Goal: Contribute content

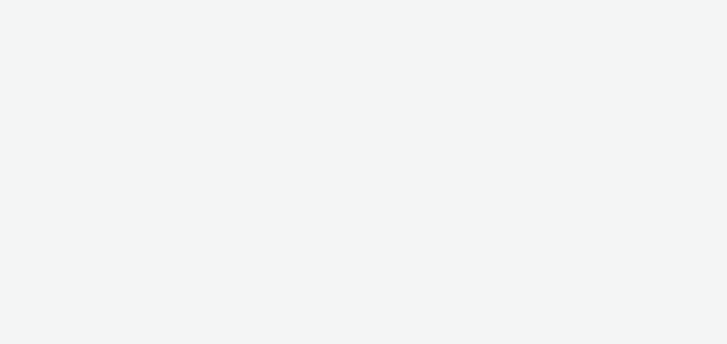
select select "491a0746-e20e-4106-832b-22d0456ef05d"
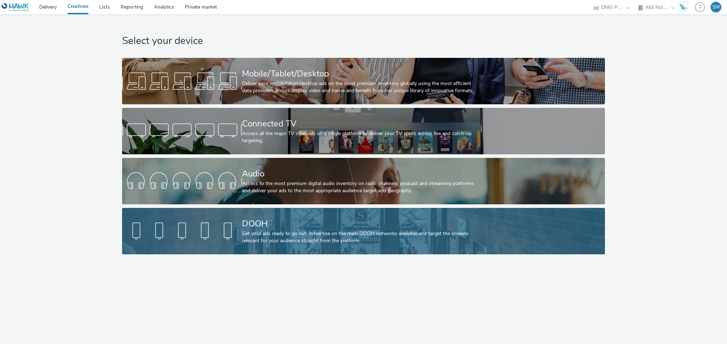
click at [219, 230] on div at bounding box center [182, 231] width 120 height 23
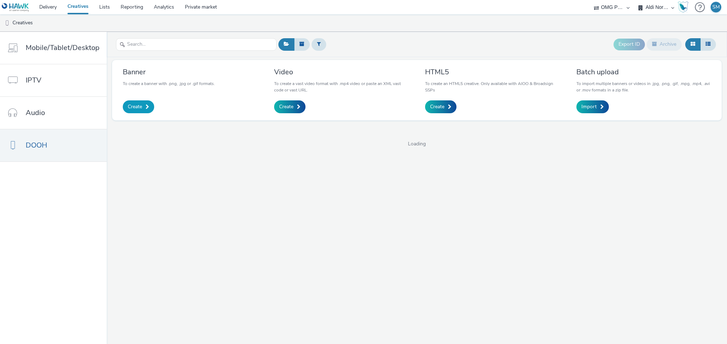
click at [135, 106] on span "Create" at bounding box center [135, 106] width 14 height 7
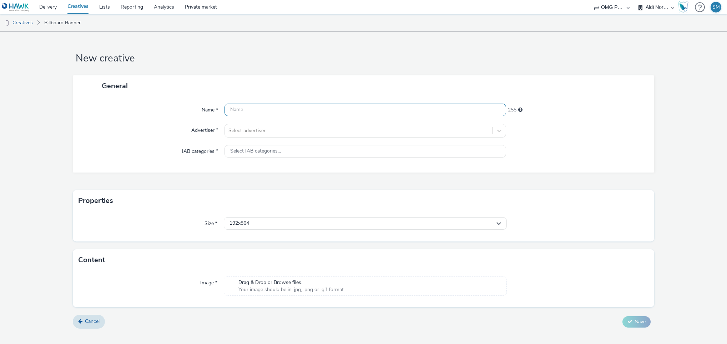
click at [251, 110] on input "text" at bounding box center [366, 110] width 282 height 12
paste input "Aldi Nord_TNA 2.0_JPG_10 sek_DCLP_270925-031025_170925#KW 40-1"
type input "Aldi Nord_TNA 2.0_JPG_10 sek_DCLP_270925-031025_170925#KW 40-1"
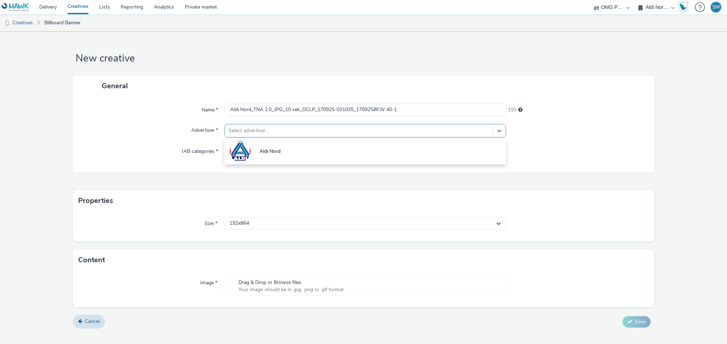
click at [259, 129] on div at bounding box center [359, 130] width 261 height 9
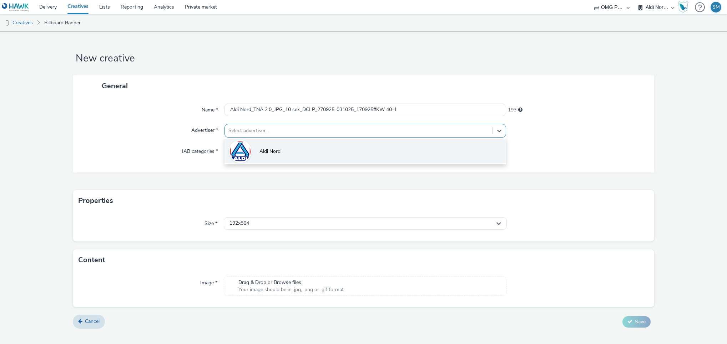
click at [244, 149] on img at bounding box center [240, 152] width 21 height 22
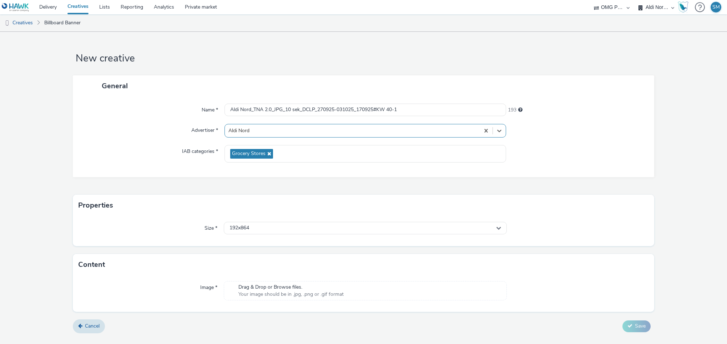
click at [366, 236] on div "Size * 192x864" at bounding box center [364, 231] width 582 height 30
click at [364, 231] on div "192x864" at bounding box center [365, 228] width 283 height 12
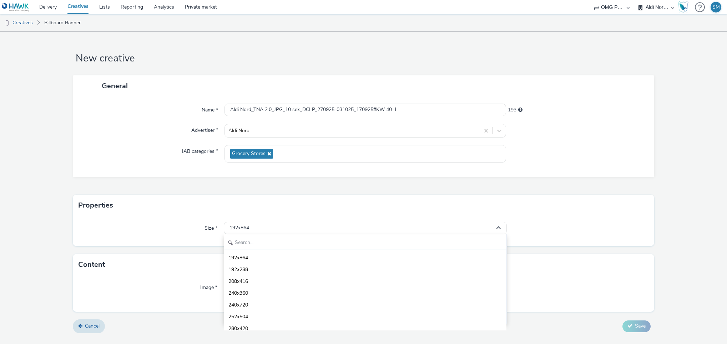
click at [271, 242] on input "text" at bounding box center [365, 243] width 283 height 12
type input "1080"
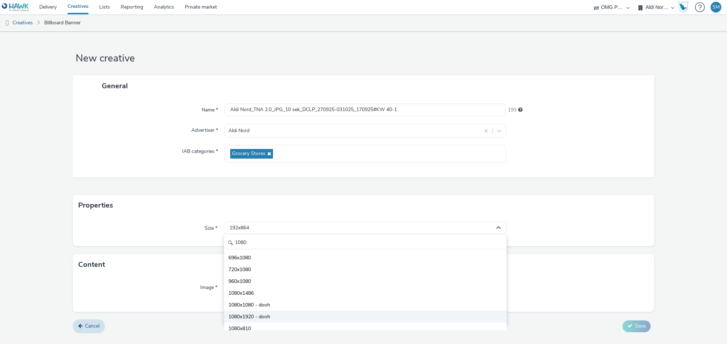
click at [260, 313] on li "1080x1920 - dooh" at bounding box center [365, 317] width 283 height 12
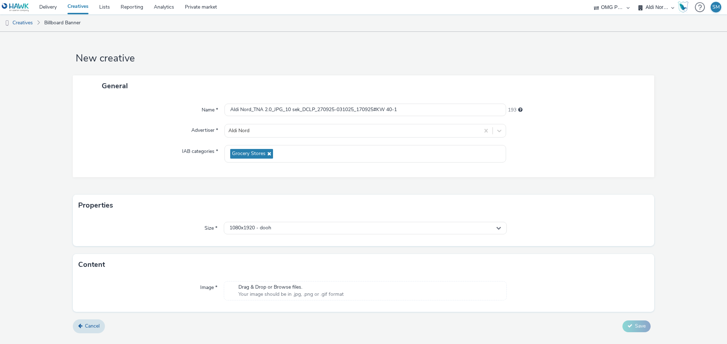
click at [268, 287] on span "Drag & Drop or Browse files." at bounding box center [291, 286] width 105 height 7
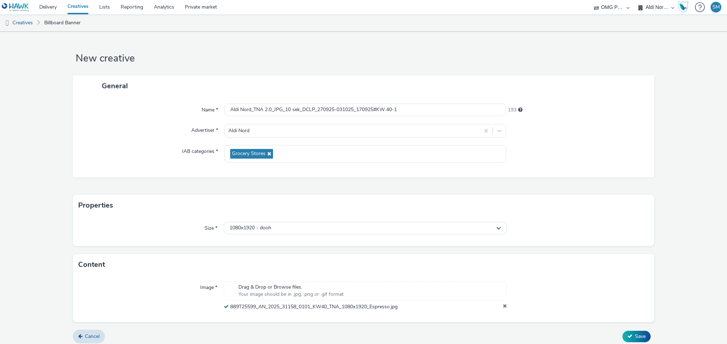
scroll to position [5, 0]
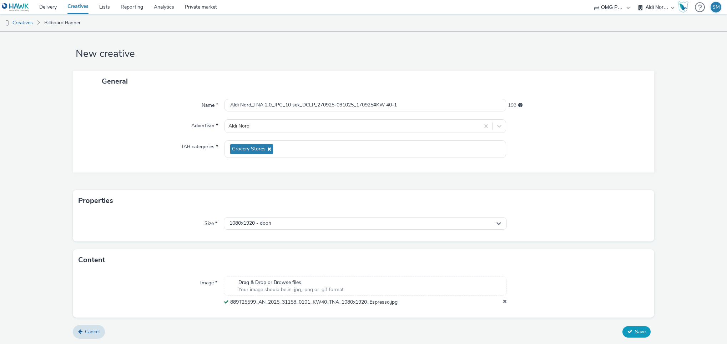
click at [635, 331] on span "Save" at bounding box center [640, 331] width 11 height 7
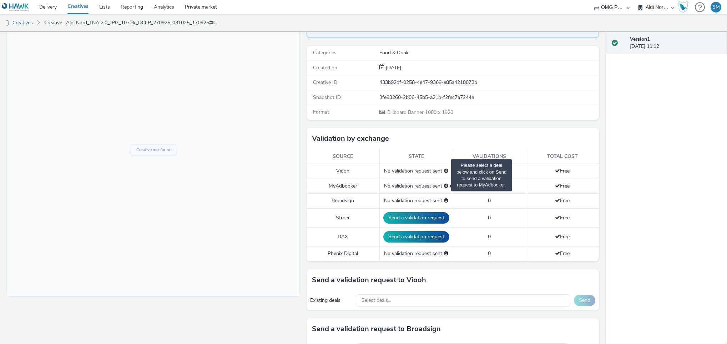
scroll to position [125, 0]
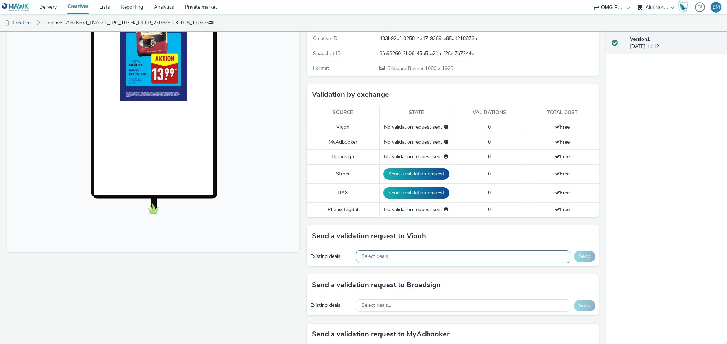
click at [389, 258] on div "Select deals..." at bounding box center [463, 256] width 215 height 12
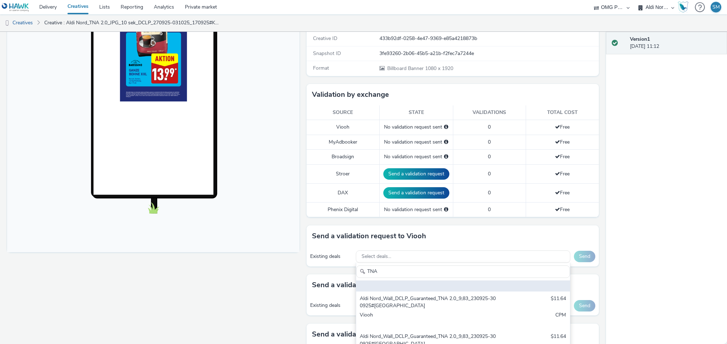
scroll to position [0, 0]
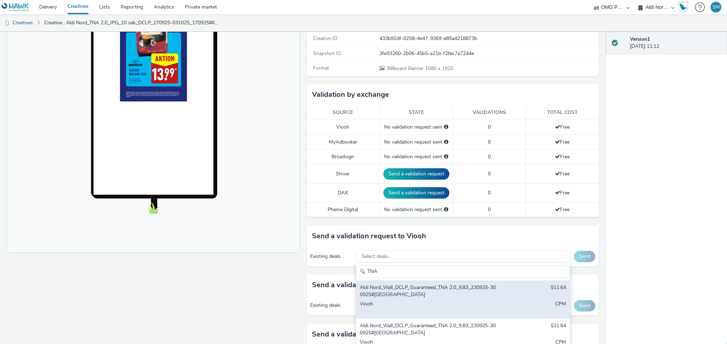
type input "TNA"
click at [433, 289] on div "Aldi Nord_Wall_DCLP_Guaranteed_TNA 2.0_9,83_230925-300925#[GEOGRAPHIC_DATA]" at bounding box center [428, 291] width 136 height 15
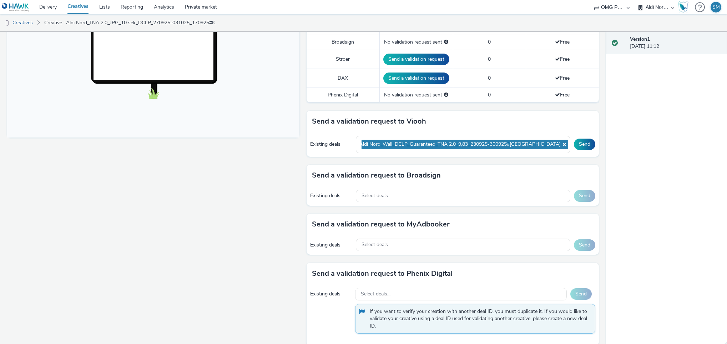
scroll to position [246, 0]
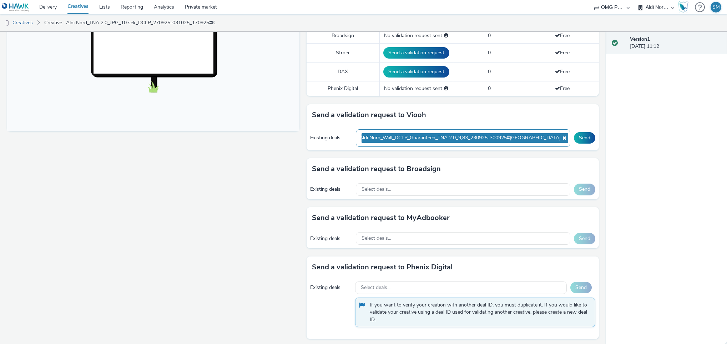
click at [549, 142] on div "Aldi Nord_Wall_DCLP_Guaranteed_TNA 2.0_9,83_230925-300925#[GEOGRAPHIC_DATA]" at bounding box center [463, 137] width 215 height 17
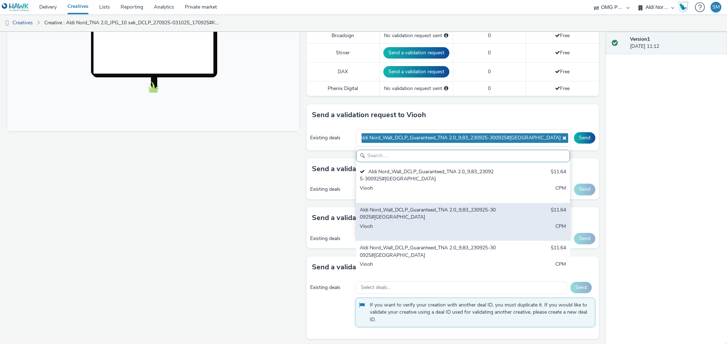
click at [430, 208] on div "Aldi Nord_Wall_DCLP_Guaranteed_TNA 2.0_9,83_230925-300925#[GEOGRAPHIC_DATA] $11…" at bounding box center [463, 222] width 214 height 38
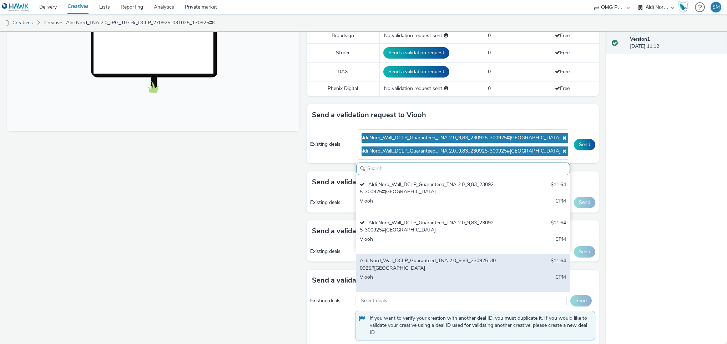
click at [410, 262] on div "Aldi Nord_Wall_DCLP_Guaranteed_TNA 2.0_9,83_230925-300925#[GEOGRAPHIC_DATA]" at bounding box center [428, 264] width 136 height 15
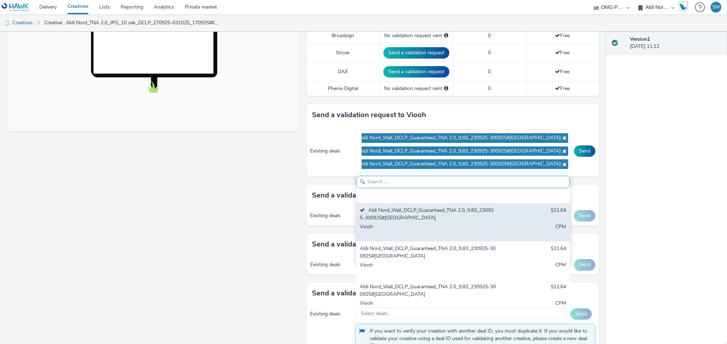
scroll to position [65, 0]
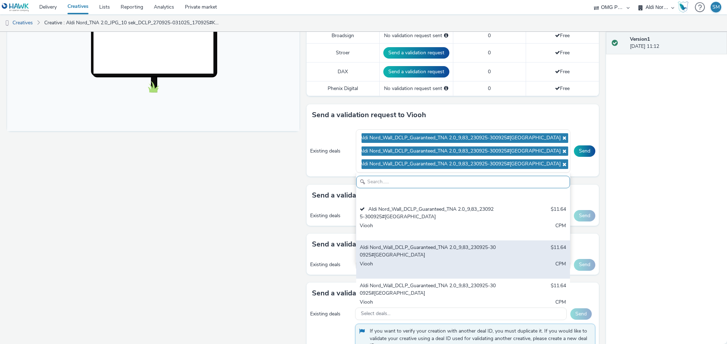
click at [410, 257] on div "Aldi Nord_Wall_DCLP_Guaranteed_TNA 2.0_9,83_230925-300925#[GEOGRAPHIC_DATA]" at bounding box center [428, 251] width 136 height 15
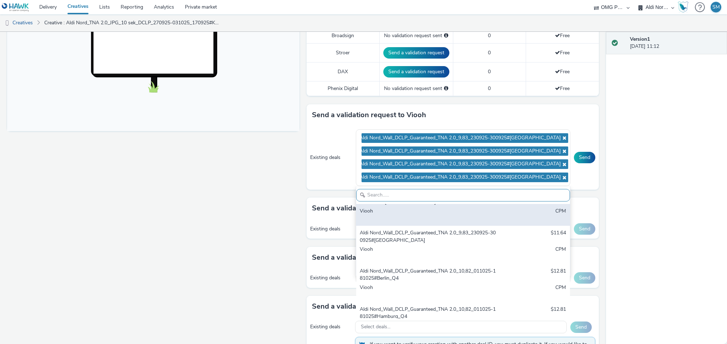
scroll to position [131, 0]
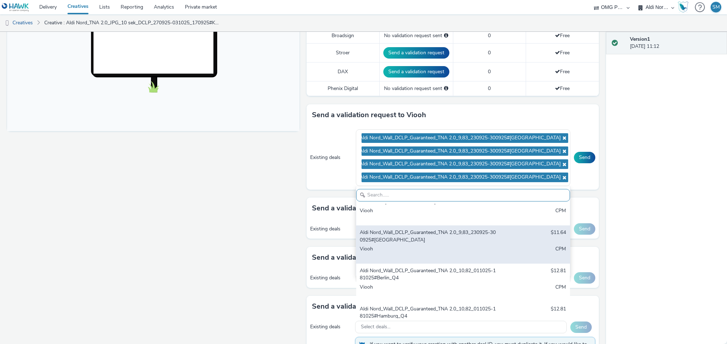
click at [419, 244] on div "Aldi Nord_Wall_DCLP_Guaranteed_TNA 2.0_9,83_230925-300925#[GEOGRAPHIC_DATA]" at bounding box center [428, 236] width 136 height 15
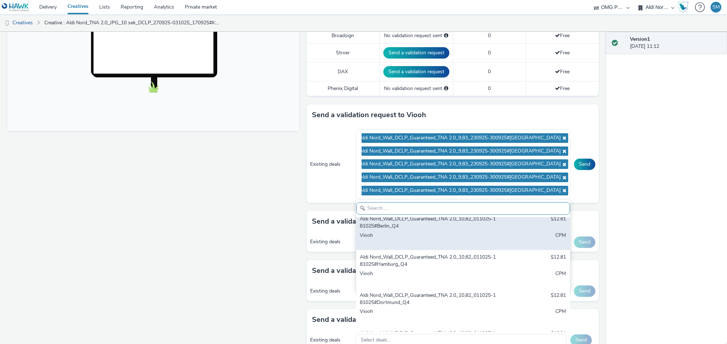
scroll to position [196, 0]
click at [419, 229] on div "Aldi Nord_Wall_DCLP_Guaranteed_TNA 2.0_10,82_011025-181025#Berlin_Q4" at bounding box center [428, 222] width 136 height 15
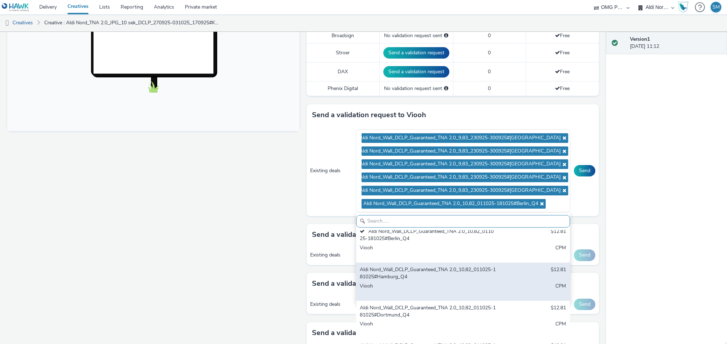
click at [415, 277] on div "Aldi Nord_Wall_DCLP_Guaranteed_TNA 2.0_10,82_011025-181025#Hamburg_Q4" at bounding box center [428, 273] width 136 height 15
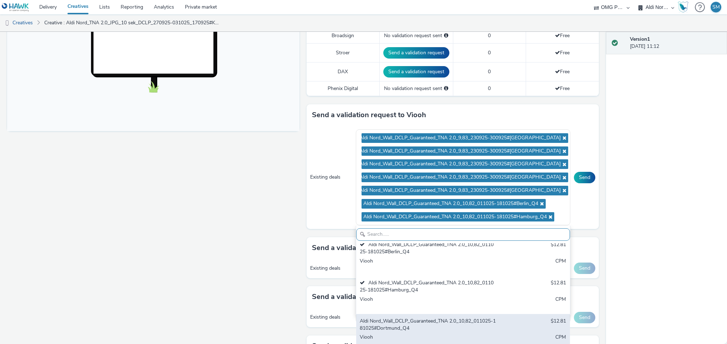
click at [410, 321] on div "Aldi Nord_Wall_DCLP_Guaranteed_TNA 2.0_10,82_011025-181025#Dortmund_Q4" at bounding box center [428, 324] width 136 height 15
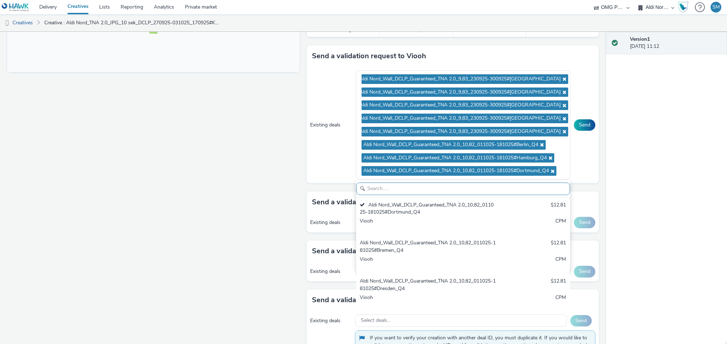
scroll to position [311, 0]
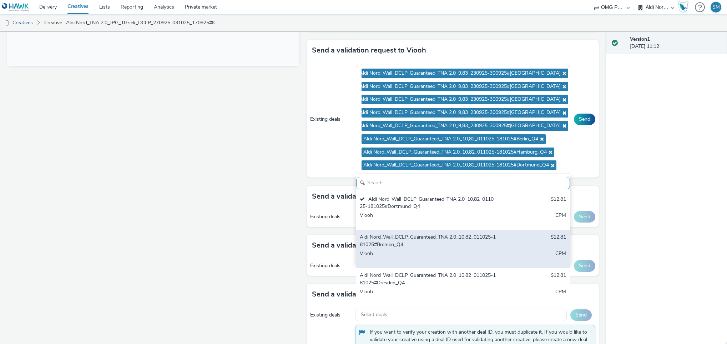
click at [428, 247] on div "Aldi Nord_Wall_DCLP_Guaranteed_TNA 2.0_10,82_011025-181025#Bremen_Q4" at bounding box center [428, 241] width 136 height 15
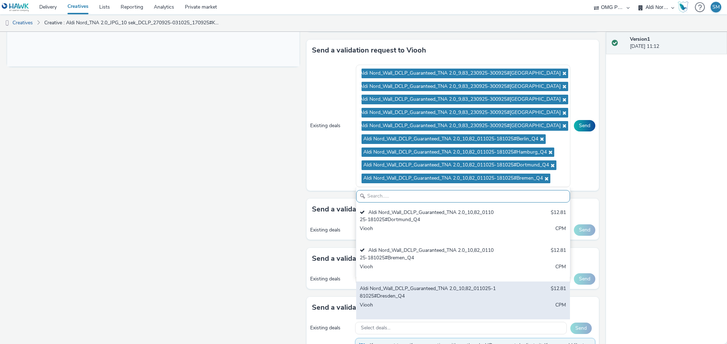
click at [421, 295] on div "Aldi Nord_Wall_DCLP_Guaranteed_TNA 2.0_10,82_011025-181025#Dresden_Q4" at bounding box center [428, 292] width 136 height 15
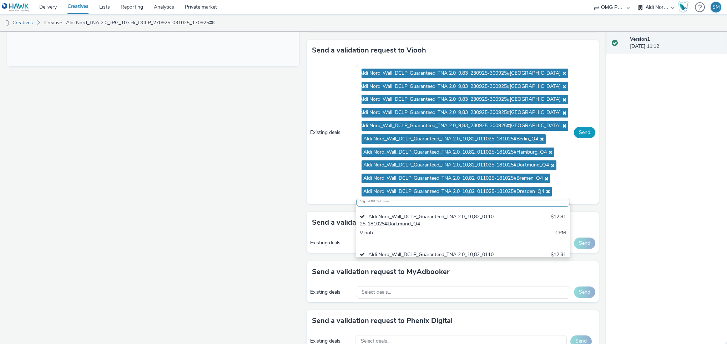
click at [580, 134] on button "Send" at bounding box center [584, 132] width 21 height 11
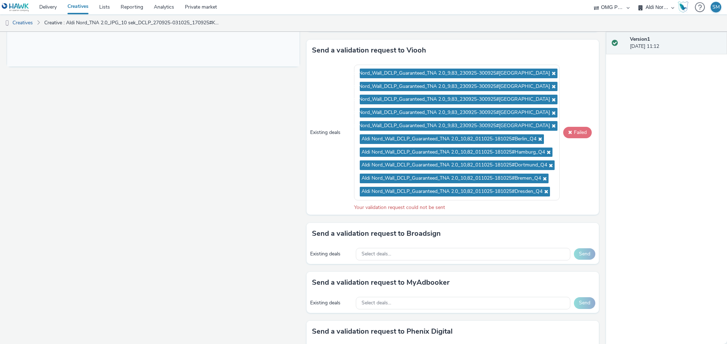
click at [572, 135] on button "Failed" at bounding box center [577, 132] width 29 height 11
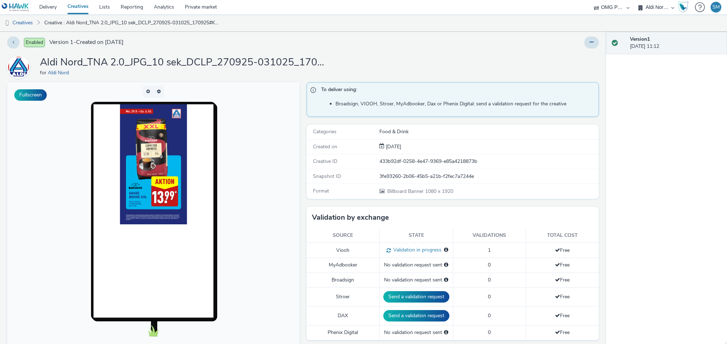
scroll to position [0, 0]
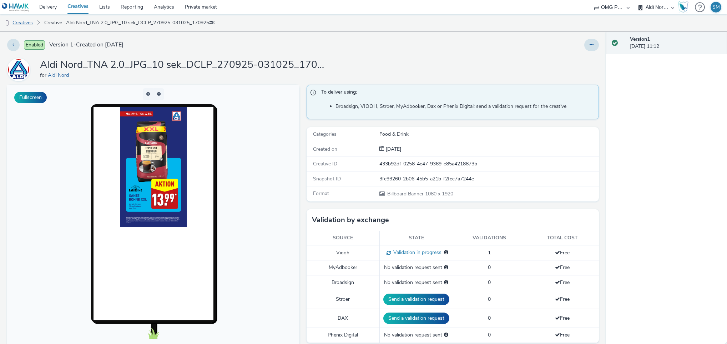
click at [25, 25] on link "Creatives" at bounding box center [18, 22] width 36 height 17
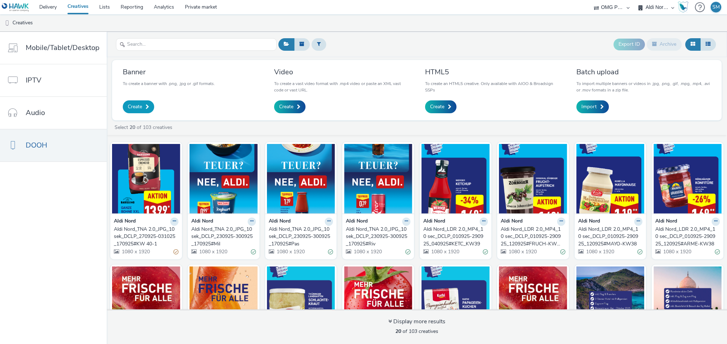
click at [136, 108] on span "Create" at bounding box center [135, 106] width 14 height 7
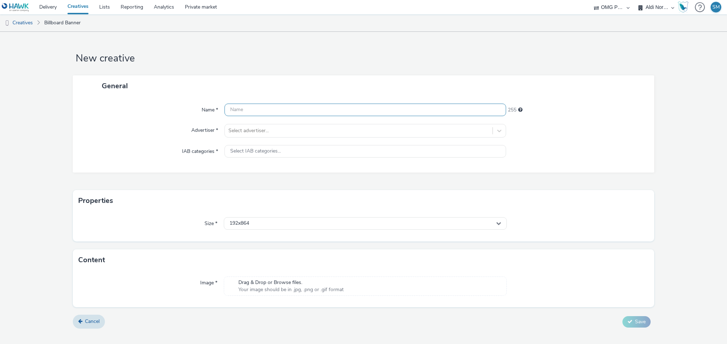
click at [254, 111] on input "text" at bounding box center [366, 110] width 282 height 12
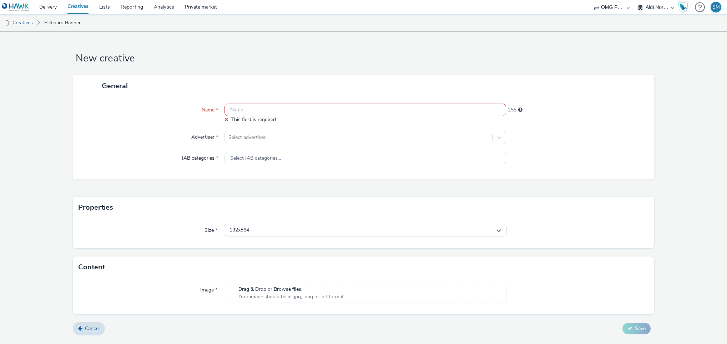
paste input "Aldi Nord_TNA 2.0_JPG_10 sek_DCLP_270925-031025_170925#KW 40-2"
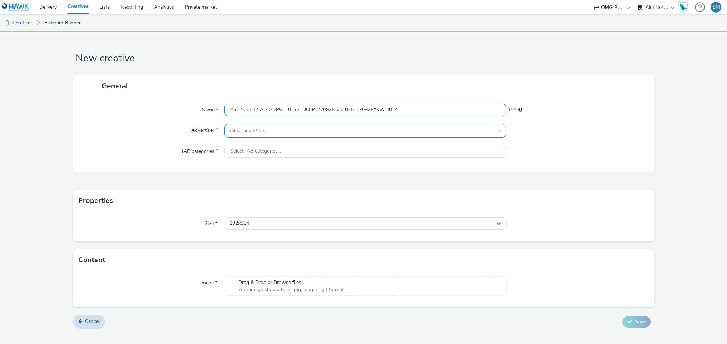
type input "Aldi Nord_TNA 2.0_JPG_10 sek_DCLP_270925-031025_170925#KW 40-2"
click at [281, 127] on div at bounding box center [359, 130] width 261 height 9
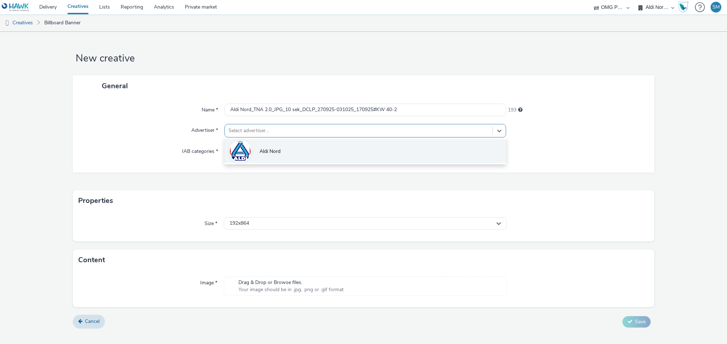
click at [251, 152] on div at bounding box center [240, 151] width 23 height 23
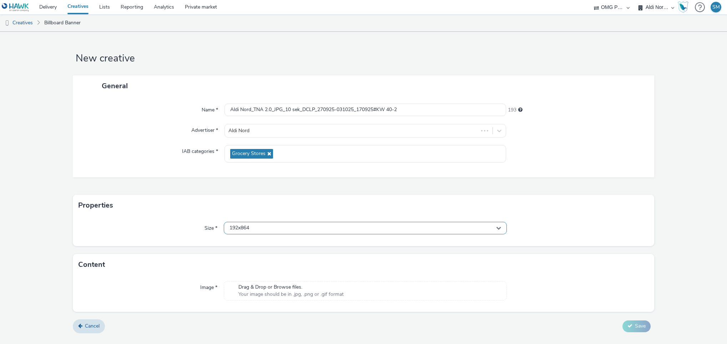
click at [277, 231] on div "192x864" at bounding box center [365, 228] width 283 height 12
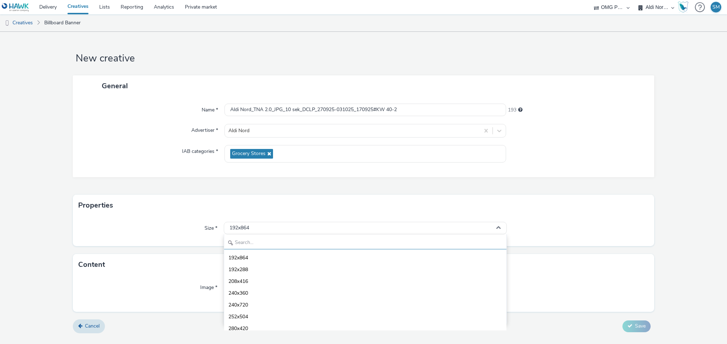
click at [259, 245] on input "text" at bounding box center [365, 243] width 283 height 12
type input "1080"
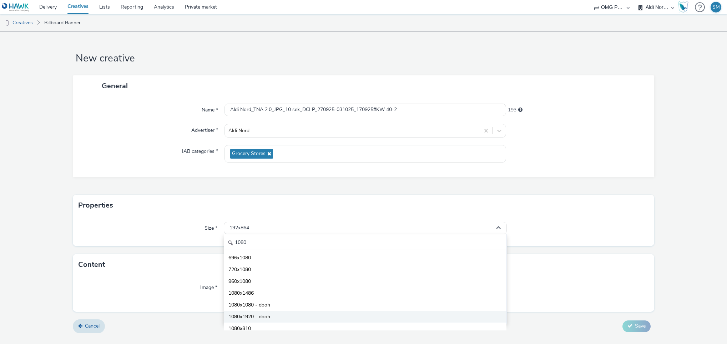
click at [253, 318] on span "1080x1920 - dooh" at bounding box center [250, 316] width 42 height 7
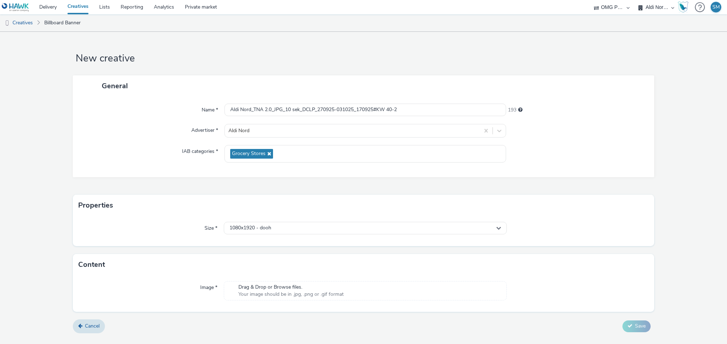
click at [273, 291] on span "Your image should be in .jpg, .png or .gif format" at bounding box center [291, 294] width 105 height 7
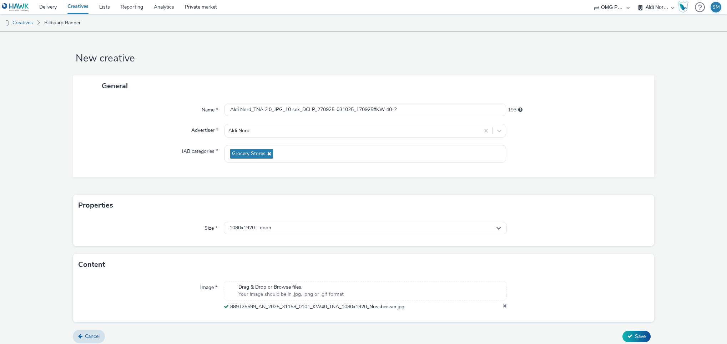
scroll to position [5, 0]
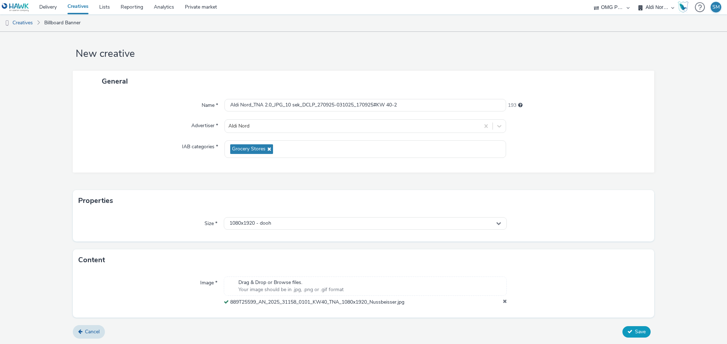
click at [635, 330] on span "Save" at bounding box center [640, 331] width 11 height 7
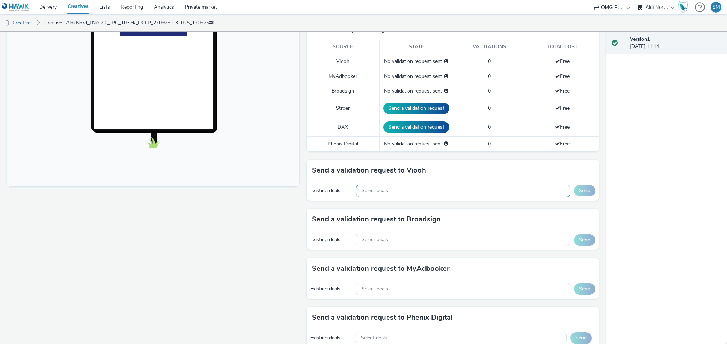
click at [438, 191] on div "Select deals..." at bounding box center [463, 191] width 215 height 12
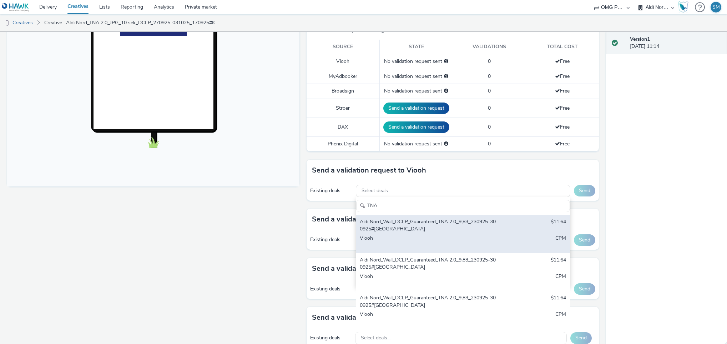
type input "TNA"
click at [427, 225] on div "Aldi Nord_Wall_DCLP_Guaranteed_TNA 2.0_9,83_230925-300925#[GEOGRAPHIC_DATA]" at bounding box center [428, 225] width 136 height 15
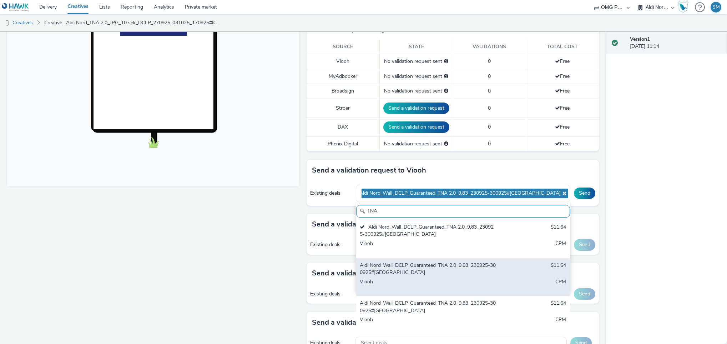
click at [413, 274] on div "Aldi Nord_Wall_DCLP_Guaranteed_TNA 2.0_9,83_230925-300925#[GEOGRAPHIC_DATA]" at bounding box center [428, 269] width 136 height 15
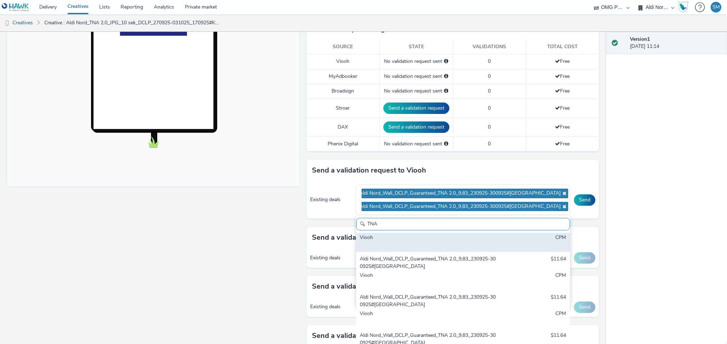
scroll to position [58, 0]
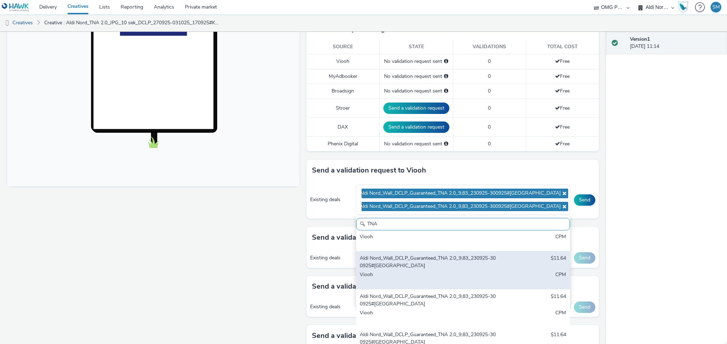
click at [416, 267] on div "Aldi Nord_Wall_DCLP_Guaranteed_TNA 2.0_9,83_230925-300925#[GEOGRAPHIC_DATA]" at bounding box center [428, 262] width 136 height 15
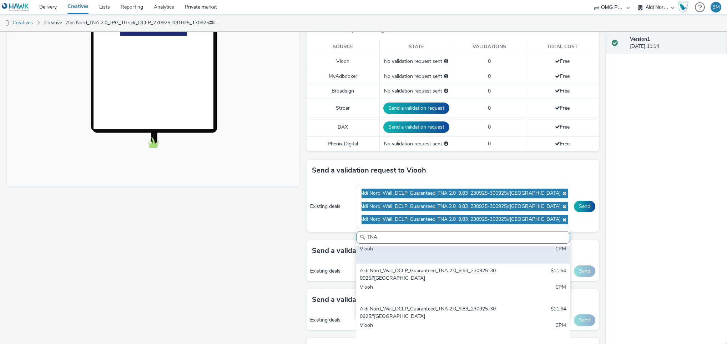
scroll to position [101, 0]
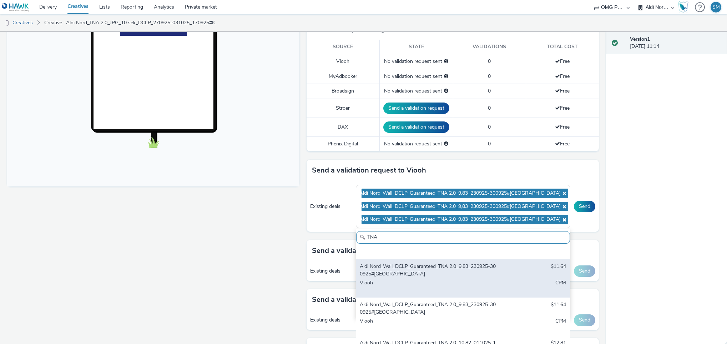
click at [408, 281] on div "Viooh" at bounding box center [428, 286] width 136 height 15
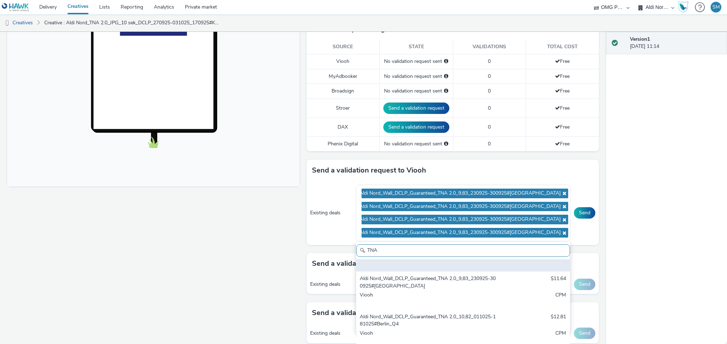
scroll to position [142, 0]
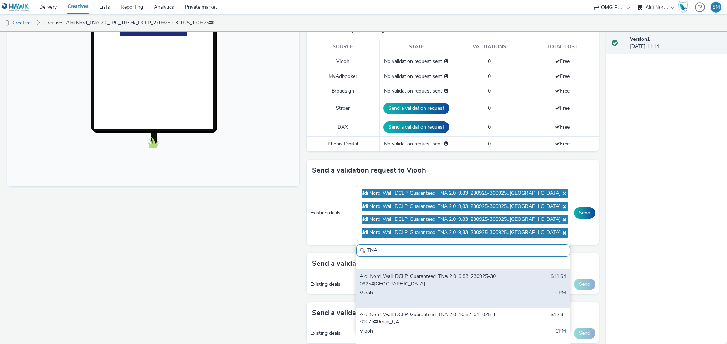
click at [398, 287] on div "Aldi Nord_Wall_DCLP_Guaranteed_TNA 2.0_9,83_230925-300925#[GEOGRAPHIC_DATA]" at bounding box center [428, 280] width 136 height 15
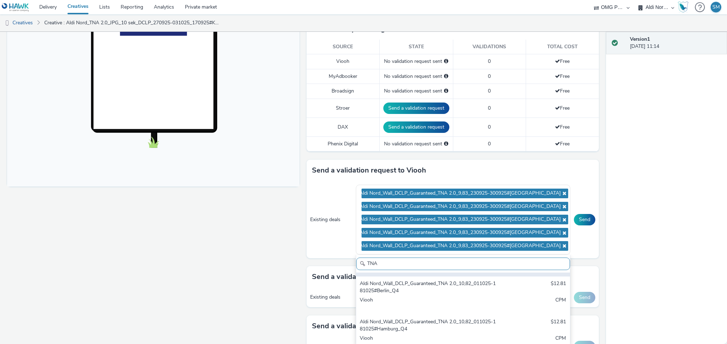
scroll to position [196, 0]
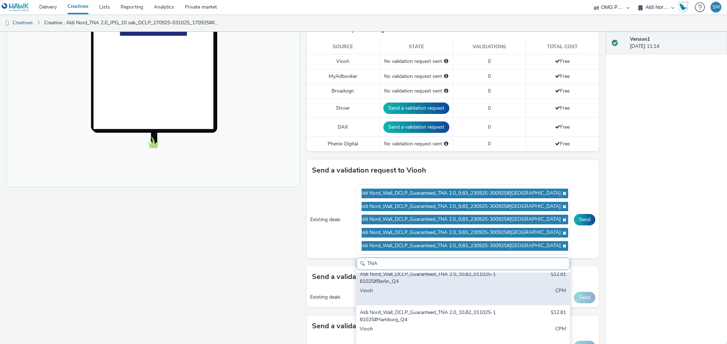
click at [391, 287] on div "Aldi Nord_Wall_DCLP_Guaranteed_TNA 2.0_10,82_011025-181025#Berlin_Q4 $12.81 Vio…" at bounding box center [463, 286] width 214 height 38
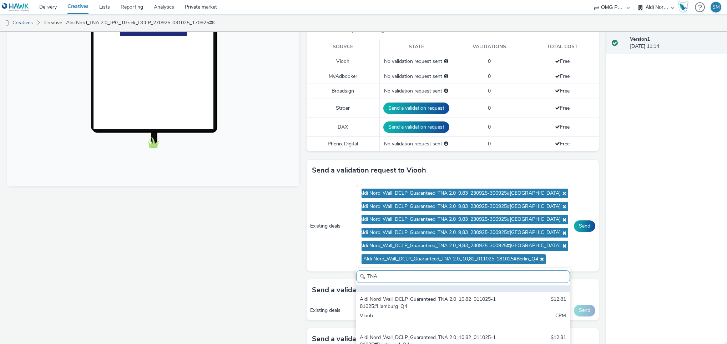
scroll to position [223, 0]
click at [397, 308] on div "Aldi Nord_Wall_DCLP_Guaranteed_TNA 2.0_10,82_011025-181025#Hamburg_Q4" at bounding box center [428, 302] width 136 height 15
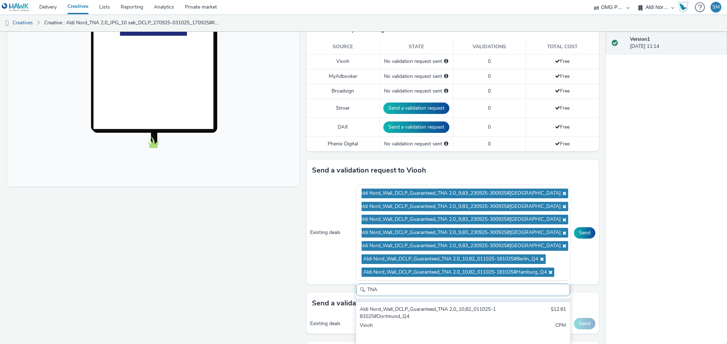
scroll to position [265, 0]
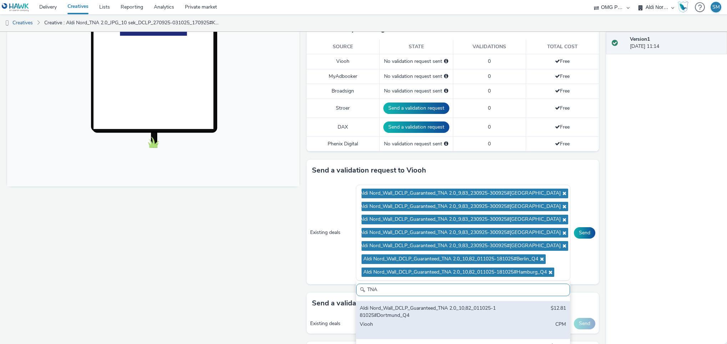
click at [396, 318] on div "Aldi Nord_Wall_DCLP_Guaranteed_TNA 2.0_10,82_011025-181025#Dortmund_Q4" at bounding box center [428, 312] width 136 height 15
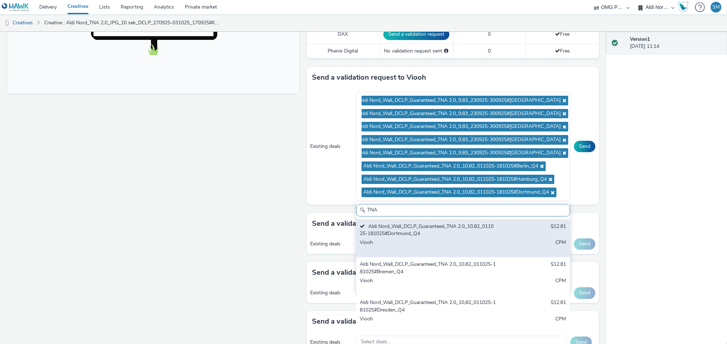
scroll to position [284, 0]
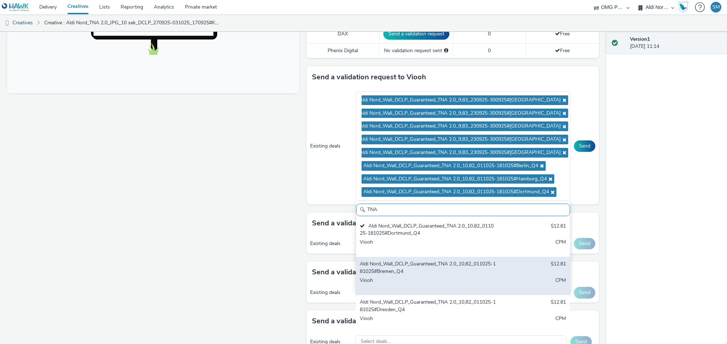
click at [391, 265] on div "Aldi Nord_Wall_DCLP_Guaranteed_TNA 2.0_10,82_011025-181025#Bremen_Q4" at bounding box center [428, 267] width 136 height 15
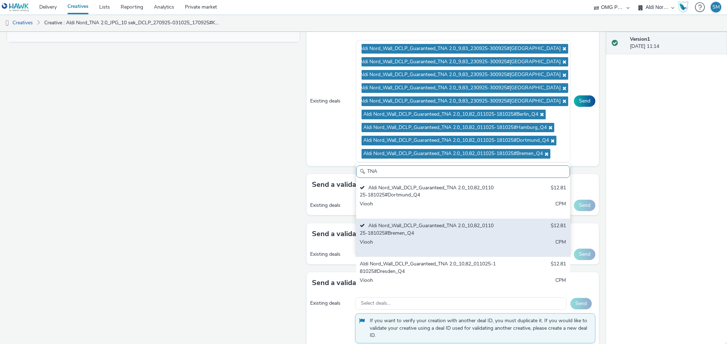
scroll to position [338, 0]
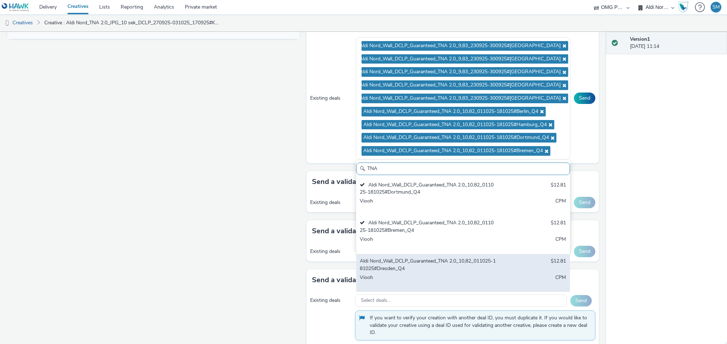
click at [395, 270] on div "Aldi Nord_Wall_DCLP_Guaranteed_TNA 2.0_10,82_011025-181025#Dresden_Q4" at bounding box center [428, 264] width 136 height 15
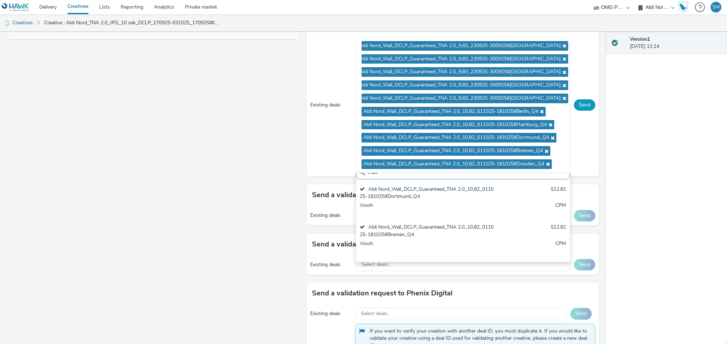
click at [579, 109] on button "Send" at bounding box center [584, 104] width 21 height 11
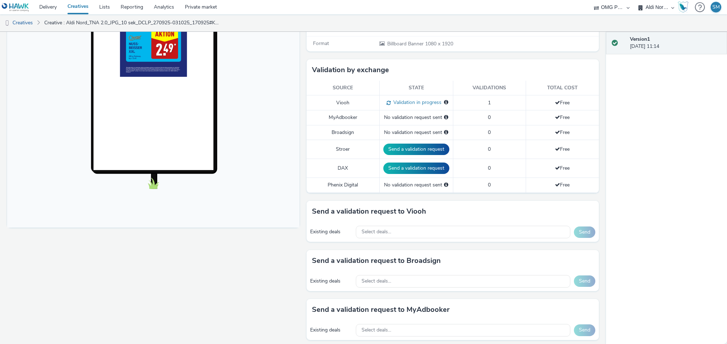
scroll to position [247, 0]
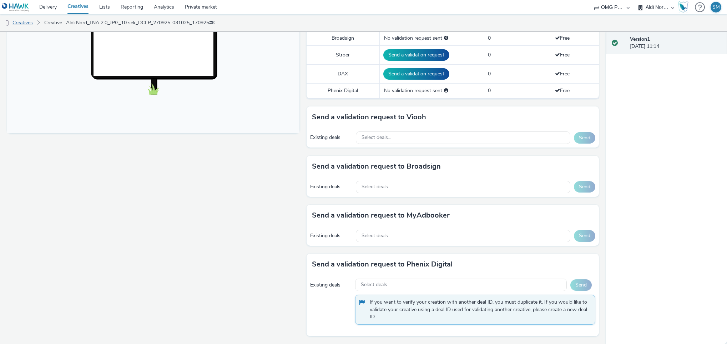
click at [26, 22] on link "Creatives" at bounding box center [18, 22] width 36 height 17
